Goal: Find specific page/section: Find specific page/section

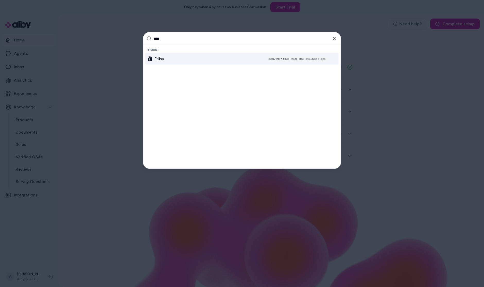
type input "*****"
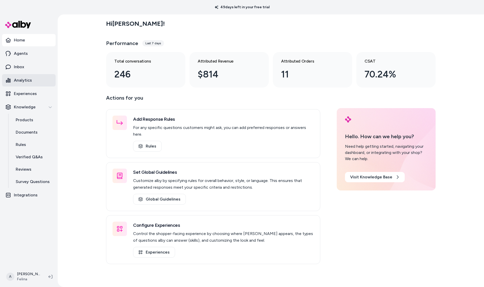
click at [31, 80] on link "Analytics" at bounding box center [29, 80] width 54 height 12
